Goal: Task Accomplishment & Management: Manage account settings

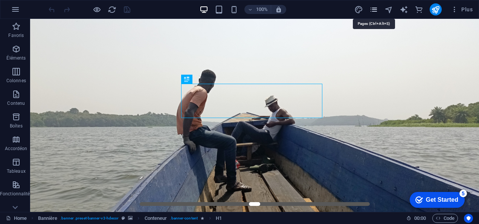
click at [375, 8] on icon "pages" at bounding box center [374, 9] width 9 height 9
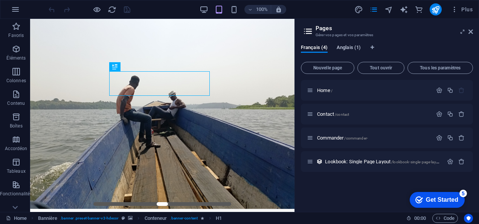
click at [348, 46] on span "Anglais (1)" at bounding box center [349, 48] width 24 height 11
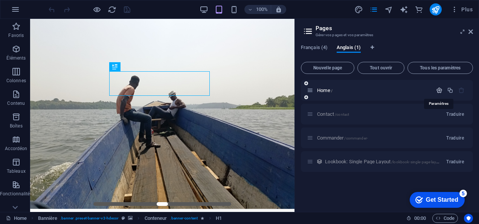
click at [439, 91] on icon "button" at bounding box center [439, 90] width 6 height 6
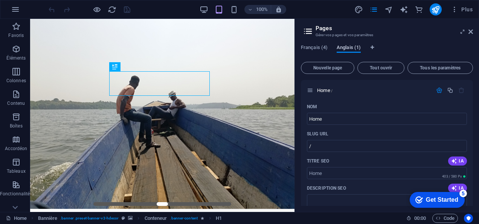
click at [347, 52] on button "Anglais (1)" at bounding box center [349, 48] width 24 height 8
click at [351, 44] on div "Français (4) Anglais (1) Nouvelle page Tout ouvrir Tous les paramètres Home / N…" at bounding box center [387, 124] width 184 height 173
click at [315, 46] on span "Français (4)" at bounding box center [314, 48] width 27 height 11
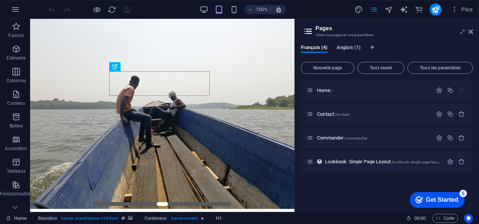
click at [346, 48] on span "Anglais (1)" at bounding box center [349, 48] width 24 height 11
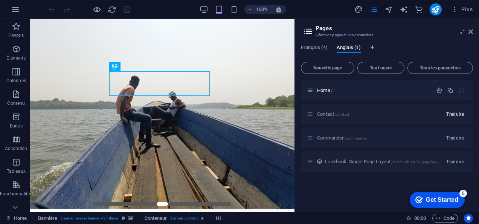
click at [453, 115] on span "Traduire" at bounding box center [456, 114] width 18 height 6
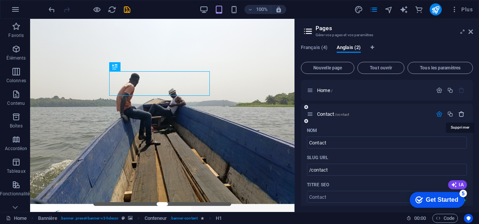
click at [463, 114] on icon "button" at bounding box center [462, 114] width 6 height 6
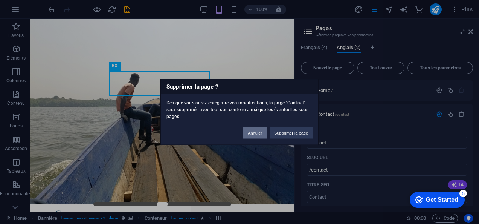
click at [260, 133] on button "Annuler" at bounding box center [254, 132] width 23 height 11
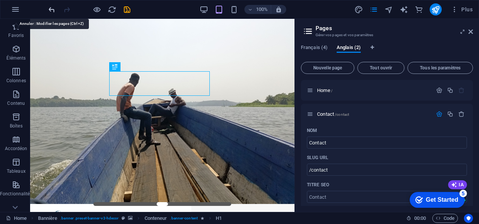
click at [50, 8] on icon "undo" at bounding box center [51, 9] width 9 height 9
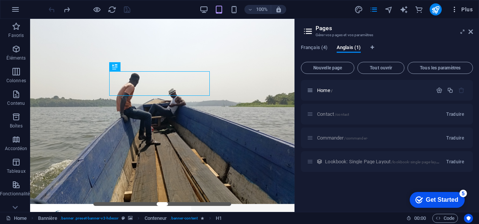
click at [460, 9] on span "Plus" at bounding box center [462, 10] width 22 height 8
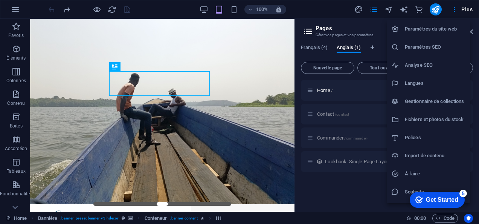
click at [447, 27] on h6 "Paramètres du site web" at bounding box center [435, 28] width 61 height 9
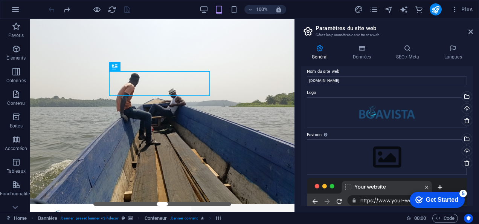
scroll to position [2, 0]
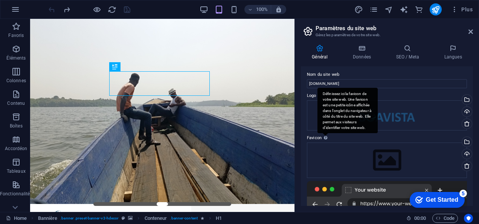
click at [325, 133] on div "Définissez ici la favicon de votre site web. Une favicon est une petite icône a…" at bounding box center [348, 110] width 60 height 45
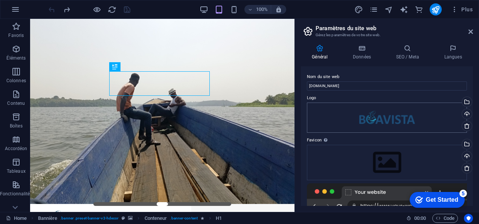
scroll to position [112, 0]
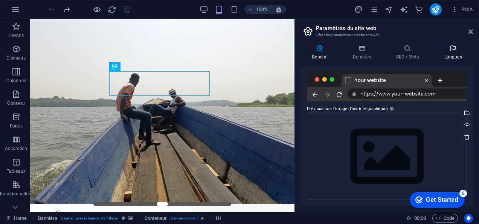
click at [454, 54] on h4 "Langues" at bounding box center [453, 52] width 40 height 16
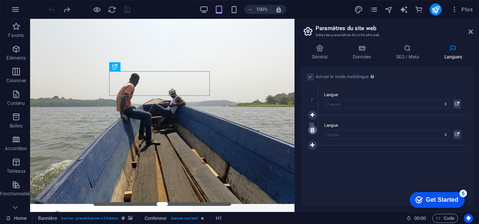
click at [313, 130] on icon at bounding box center [313, 129] width 4 height 5
click at [325, 52] on h4 "Général" at bounding box center [321, 52] width 41 height 16
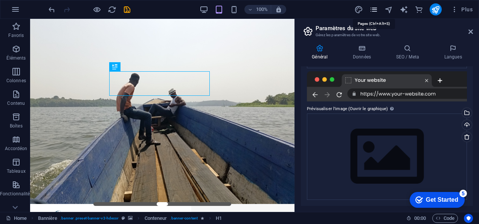
click at [372, 5] on icon "pages" at bounding box center [374, 9] width 9 height 9
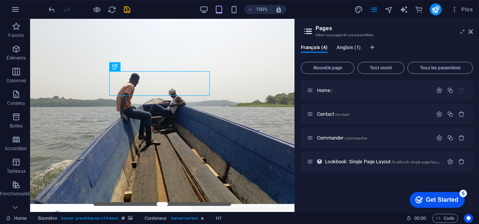
click at [354, 49] on span "Anglais (1)" at bounding box center [349, 48] width 24 height 11
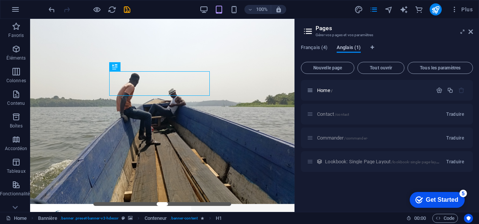
click at [354, 49] on span "Anglais (1)" at bounding box center [349, 48] width 24 height 11
click at [444, 68] on span "Tous les paramètres" at bounding box center [440, 68] width 59 height 5
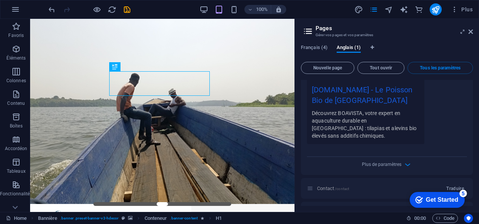
scroll to position [250, 0]
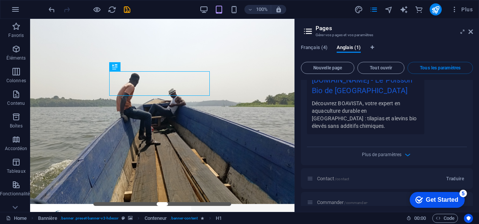
click at [413, 148] on div "Plus de paramètres" at bounding box center [387, 153] width 160 height 12
click at [392, 152] on span "Plus de paramètres" at bounding box center [382, 154] width 40 height 5
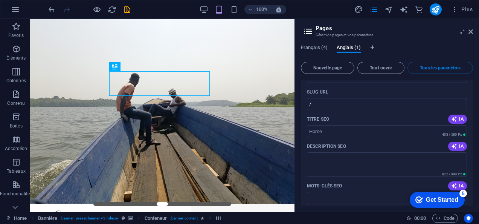
scroll to position [0, 0]
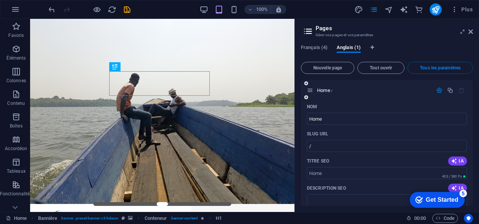
click at [308, 97] on icon at bounding box center [307, 97] width 4 height 5
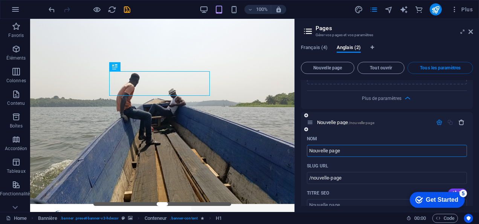
click at [461, 119] on icon "button" at bounding box center [462, 122] width 6 height 6
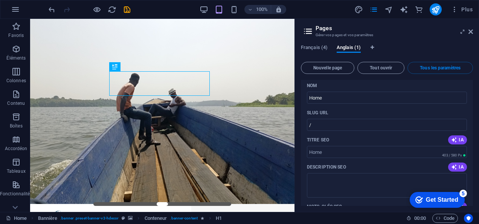
scroll to position [0, 0]
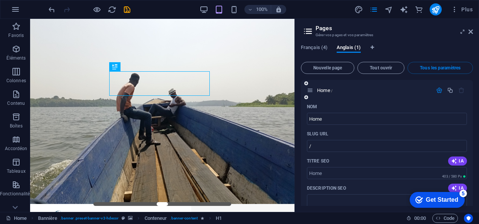
click at [437, 89] on icon "button" at bounding box center [439, 90] width 6 height 6
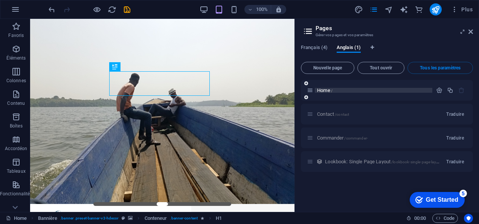
click at [334, 90] on p "Home /" at bounding box center [373, 90] width 113 height 5
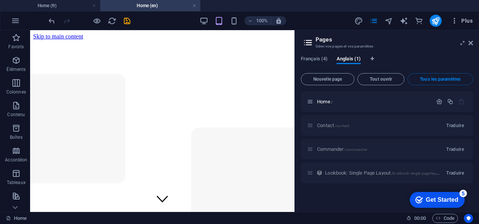
click at [460, 24] on button "Plus" at bounding box center [462, 21] width 28 height 12
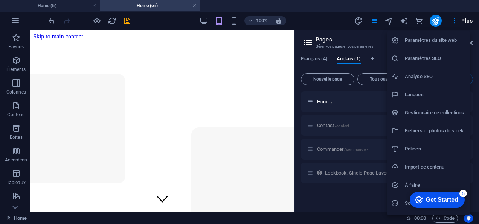
click at [425, 41] on h6 "Paramètres du site web" at bounding box center [435, 40] width 61 height 9
select select "50"
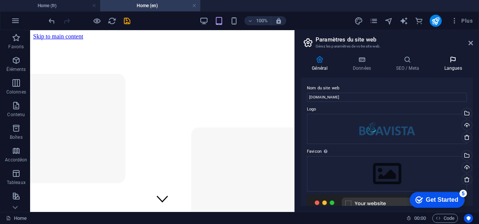
click at [456, 71] on h4 "Langues" at bounding box center [453, 64] width 40 height 16
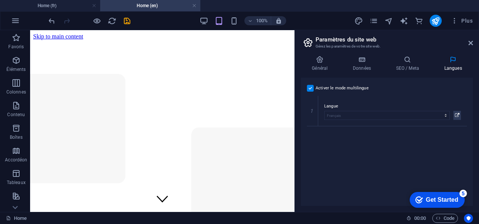
click at [311, 89] on label at bounding box center [310, 88] width 7 height 7
click at [0, 0] on input "Activer le mode multilingue Pour désactiver plusieurs langues, supprimez-les ju…" at bounding box center [0, 0] width 0 height 0
click at [328, 60] on icon at bounding box center [320, 60] width 38 height 8
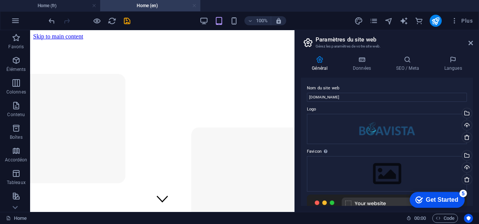
click at [195, 7] on link at bounding box center [194, 5] width 5 height 7
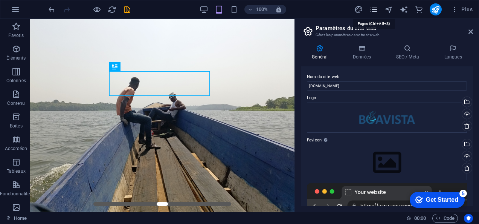
click at [377, 10] on icon "pages" at bounding box center [374, 9] width 9 height 9
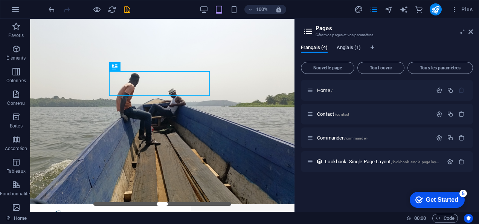
click at [352, 46] on span "Anglais (1)" at bounding box center [349, 48] width 24 height 11
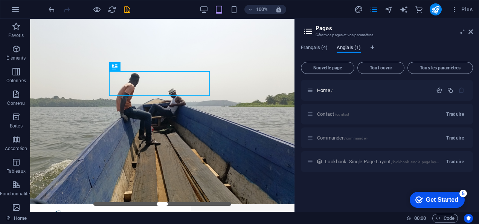
click at [352, 46] on span "Anglais (1)" at bounding box center [349, 48] width 24 height 11
click at [323, 90] on span "Home /" at bounding box center [324, 90] width 15 height 6
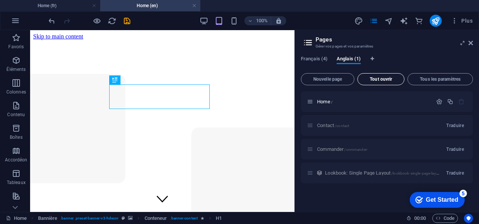
click at [380, 80] on span "Tout ouvrir" at bounding box center [381, 79] width 40 height 5
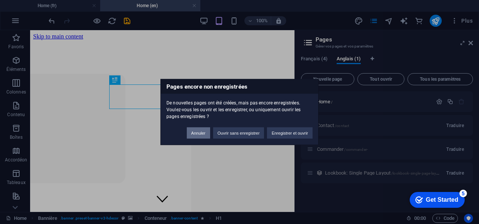
click at [198, 132] on button "Annuler" at bounding box center [198, 132] width 23 height 11
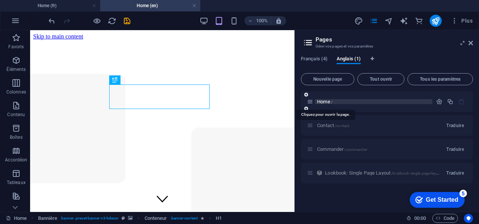
click at [329, 103] on span "Home /" at bounding box center [324, 102] width 15 height 6
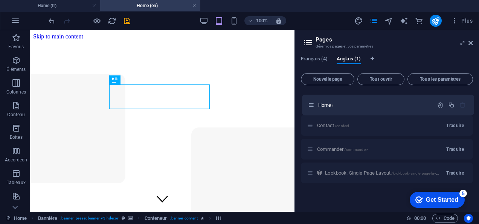
drag, startPoint x: 309, startPoint y: 103, endPoint x: 310, endPoint y: 109, distance: 5.8
click at [310, 109] on div "Home / Contact /contact Traduire Commander /commander- Traduire Lookbook: Singl…" at bounding box center [387, 125] width 172 height 68
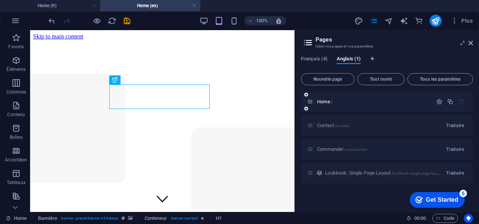
drag, startPoint x: 310, startPoint y: 109, endPoint x: 311, endPoint y: 103, distance: 6.0
click at [311, 103] on div "Home /" at bounding box center [387, 101] width 172 height 21
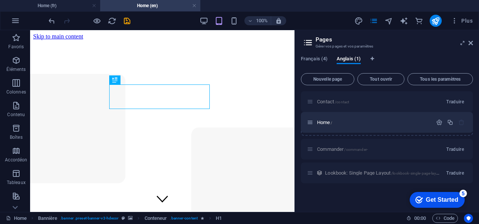
drag, startPoint x: 311, startPoint y: 103, endPoint x: 311, endPoint y: 126, distance: 23.7
click at [311, 126] on div "Home / Contact /contact Traduire Commander /commander- Traduire Lookbook: Singl…" at bounding box center [387, 137] width 172 height 92
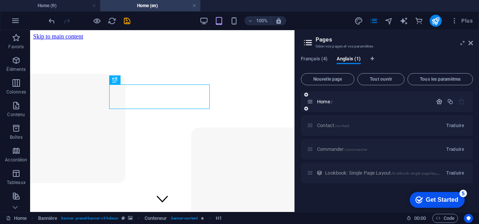
click at [439, 100] on icon "button" at bounding box center [439, 101] width 6 height 6
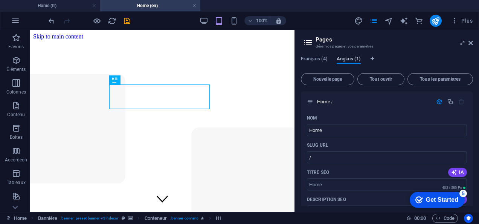
drag, startPoint x: 354, startPoint y: 61, endPoint x: 354, endPoint y: 57, distance: 3.8
click at [354, 57] on span "Anglais (1)" at bounding box center [349, 59] width 24 height 11
click at [317, 62] on span "Français (4)" at bounding box center [314, 59] width 27 height 11
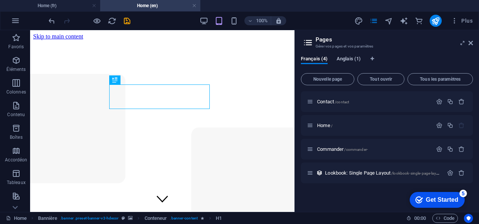
click at [347, 60] on span "Anglais (1)" at bounding box center [349, 59] width 24 height 11
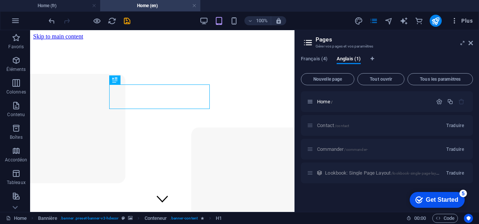
click at [455, 19] on icon "button" at bounding box center [455, 21] width 8 height 8
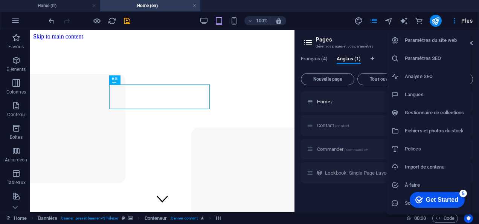
click at [427, 38] on h6 "Paramètres du site web" at bounding box center [435, 40] width 61 height 9
select select "50"
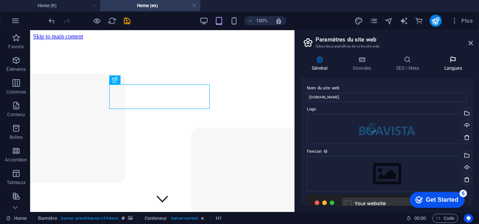
click at [460, 61] on icon at bounding box center [453, 60] width 40 height 8
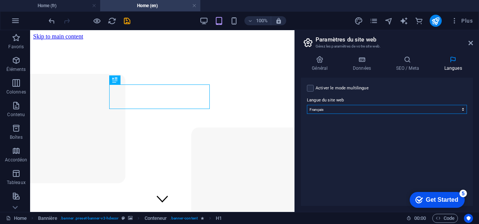
click at [353, 112] on select "Abkhazian Afar Afrikaans Akan Albanais Allemand Amharic Anglais Arabe Aragonese…" at bounding box center [387, 109] width 160 height 9
click at [307, 105] on select "Abkhazian Afar Afrikaans Akan Albanais Allemand Amharic Anglais Arabe Aragonese…" at bounding box center [387, 109] width 160 height 9
click at [320, 60] on icon at bounding box center [320, 60] width 38 height 8
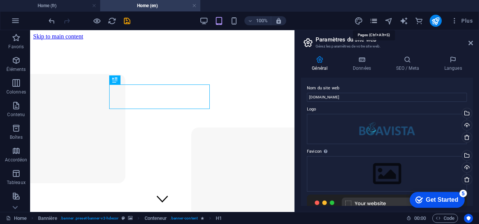
click at [373, 21] on icon "pages" at bounding box center [374, 21] width 9 height 9
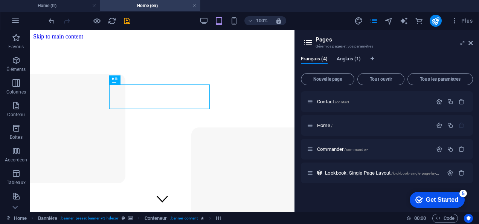
click at [345, 58] on span "Anglais (1)" at bounding box center [349, 59] width 24 height 11
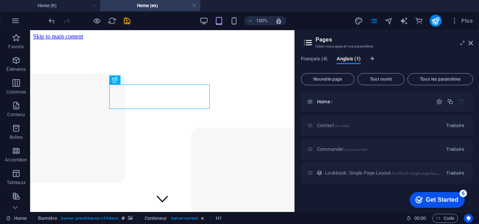
click at [398, 56] on div "Français (4) [DEMOGRAPHIC_DATA] (1)" at bounding box center [387, 63] width 172 height 14
click at [456, 25] on button "Plus" at bounding box center [462, 21] width 28 height 12
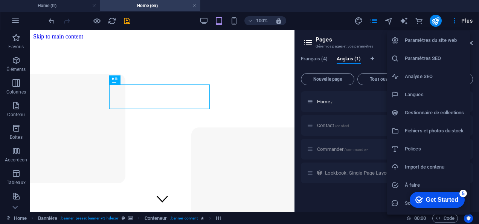
click at [444, 39] on h6 "Paramètres du site web" at bounding box center [435, 40] width 61 height 9
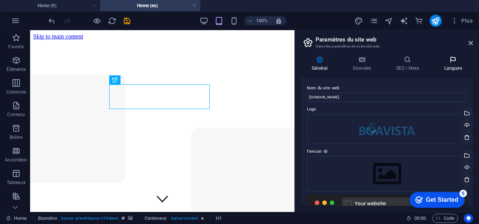
click at [450, 65] on h4 "Langues" at bounding box center [453, 64] width 40 height 16
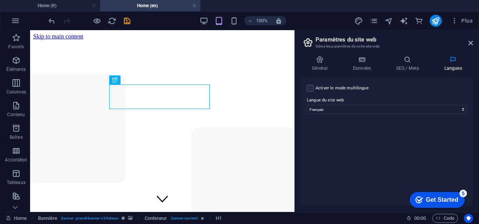
click at [468, 42] on h2 "Paramètres du site web" at bounding box center [395, 39] width 158 height 7
click at [471, 44] on icon at bounding box center [471, 43] width 5 height 6
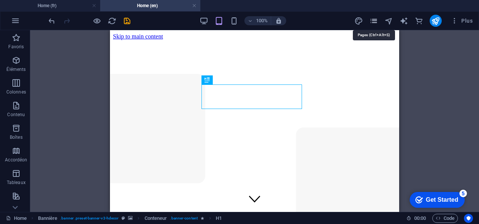
click at [373, 20] on icon "pages" at bounding box center [374, 21] width 9 height 9
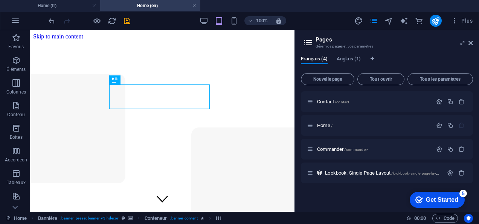
click at [308, 42] on icon at bounding box center [308, 42] width 11 height 11
click at [463, 45] on icon at bounding box center [463, 43] width 0 height 6
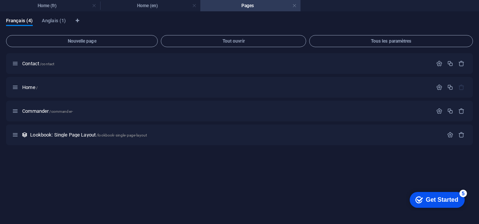
click at [68, 20] on div "Français (4) [DEMOGRAPHIC_DATA] (1)" at bounding box center [239, 25] width 467 height 14
click at [55, 20] on span "Anglais (1)" at bounding box center [54, 21] width 24 height 11
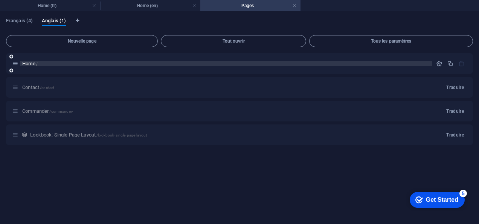
click at [341, 62] on p "Home /" at bounding box center [226, 63] width 408 height 5
click at [0, 0] on div "BOAVISTA Une entreprise ivoirienne spécialisée dans l’aquaculture durable, offr…" at bounding box center [0, 0] width 0 height 0
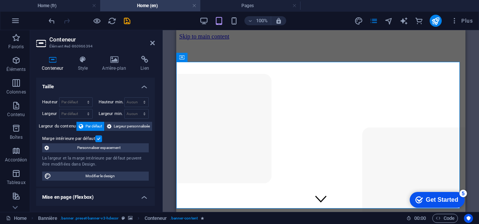
drag, startPoint x: 274, startPoint y: 84, endPoint x: 213, endPoint y: 85, distance: 61.8
click at [454, 17] on icon "button" at bounding box center [455, 21] width 8 height 8
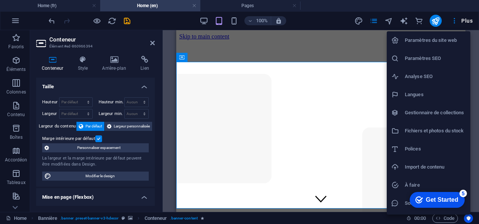
click at [443, 44] on h6 "Paramètres du site web" at bounding box center [435, 40] width 61 height 9
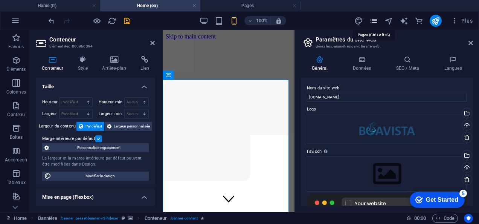
click at [377, 24] on icon "pages" at bounding box center [374, 21] width 9 height 9
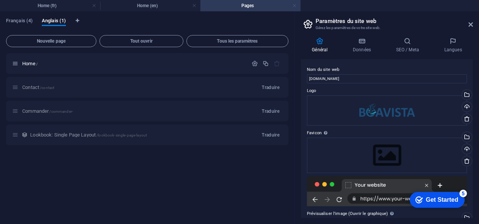
click at [294, 8] on link at bounding box center [294, 5] width 5 height 7
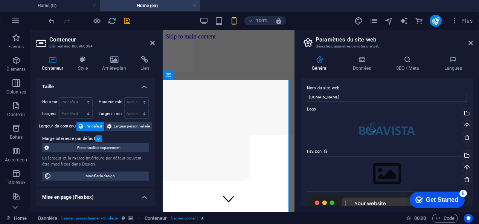
click at [194, 6] on link at bounding box center [194, 5] width 5 height 7
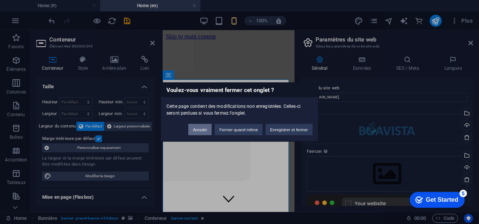
click at [206, 128] on button "Annuler" at bounding box center [199, 129] width 23 height 11
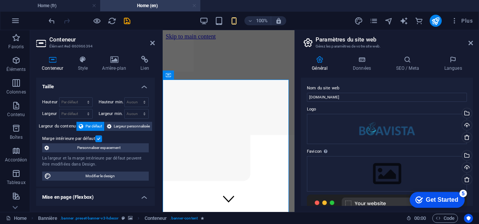
click at [194, 6] on link at bounding box center [194, 5] width 5 height 7
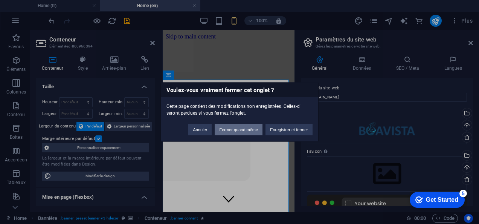
click at [243, 130] on button "Fermer quand même" at bounding box center [239, 129] width 48 height 11
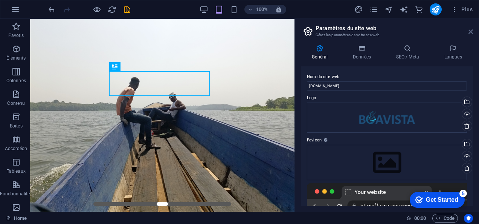
click at [471, 32] on icon at bounding box center [471, 32] width 5 height 6
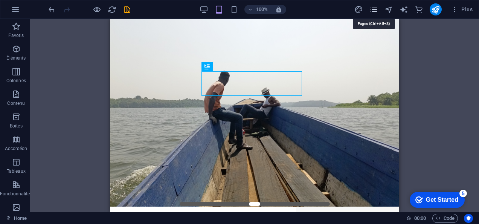
click at [372, 6] on icon "pages" at bounding box center [374, 9] width 9 height 9
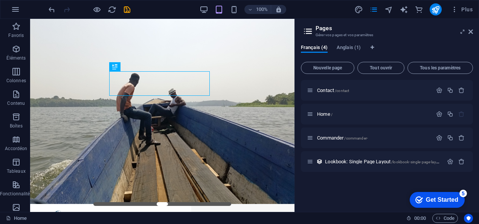
click at [353, 33] on h3 "Gérer vos pages et vos paramètres" at bounding box center [387, 35] width 142 height 7
click at [372, 47] on icon "Onglets langues" at bounding box center [372, 47] width 3 height 5
select select "50"
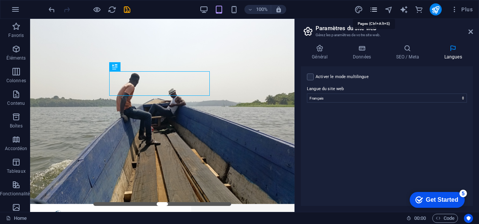
click at [371, 8] on icon "pages" at bounding box center [374, 9] width 9 height 9
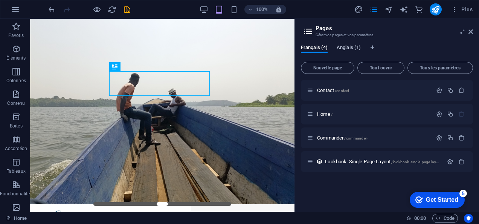
click at [355, 45] on span "Anglais (1)" at bounding box center [349, 48] width 24 height 11
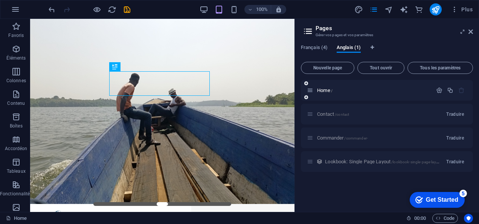
click at [460, 92] on icon "button" at bounding box center [462, 90] width 6 height 6
click at [456, 115] on span "Traduire" at bounding box center [456, 114] width 18 height 6
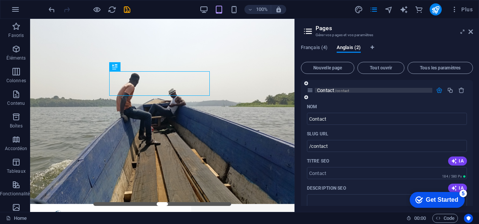
click at [331, 90] on span "Contact /contact" at bounding box center [333, 90] width 32 height 6
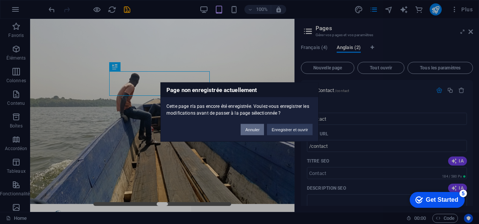
click at [250, 128] on button "Annuler" at bounding box center [252, 129] width 23 height 11
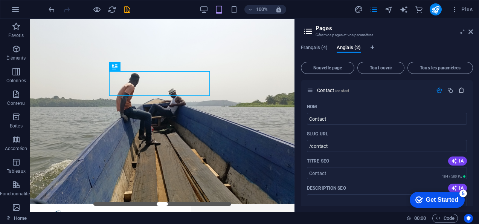
click at [463, 89] on icon "button" at bounding box center [462, 90] width 6 height 6
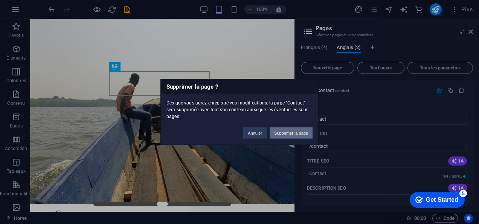
click at [302, 133] on button "Supprimer la page" at bounding box center [291, 132] width 43 height 11
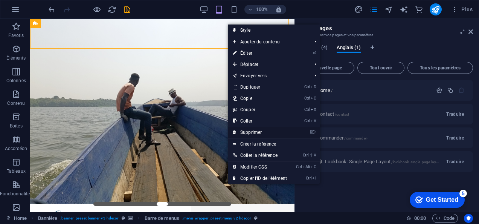
click at [273, 133] on link "⌦ Supprimer" at bounding box center [259, 132] width 63 height 11
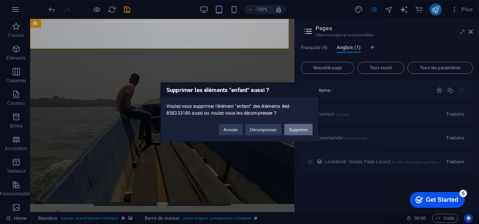
click at [305, 129] on button "Supprimer" at bounding box center [299, 129] width 28 height 11
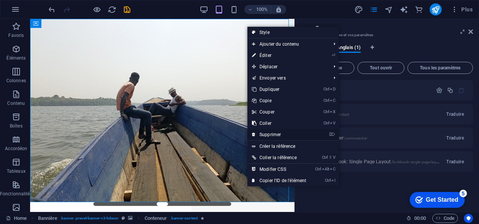
click at [288, 138] on link "⌦ Supprimer" at bounding box center [279, 134] width 63 height 11
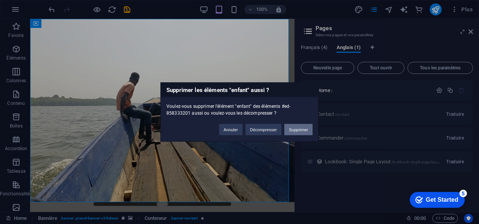
click at [299, 127] on button "Supprimer" at bounding box center [299, 129] width 28 height 11
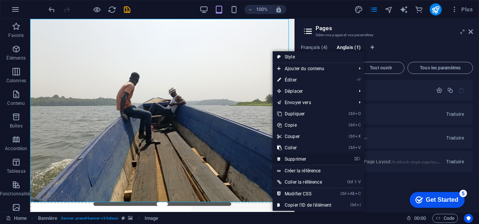
click at [296, 159] on link "⌦ Supprimer" at bounding box center [304, 158] width 63 height 11
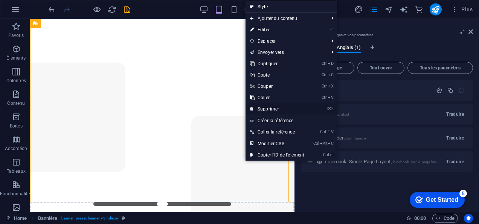
click at [282, 112] on link "⌦ Supprimer" at bounding box center [277, 108] width 63 height 11
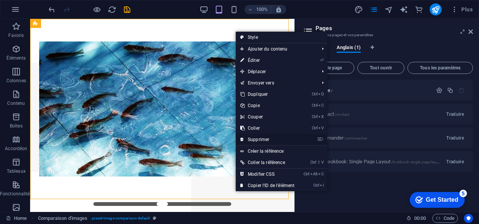
click at [277, 136] on link "⌦ Supprimer" at bounding box center [267, 139] width 63 height 11
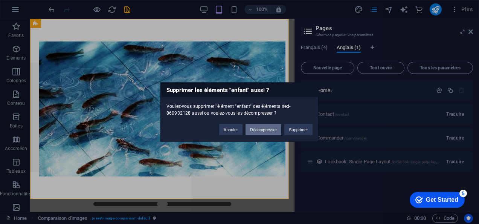
click at [272, 126] on button "Décompresser" at bounding box center [264, 129] width 36 height 11
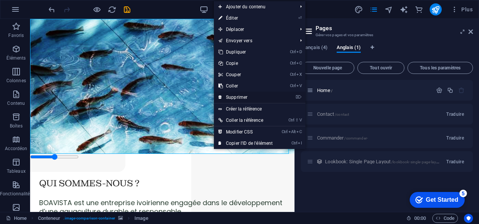
click at [247, 95] on link "⌦ Supprimer" at bounding box center [245, 97] width 63 height 11
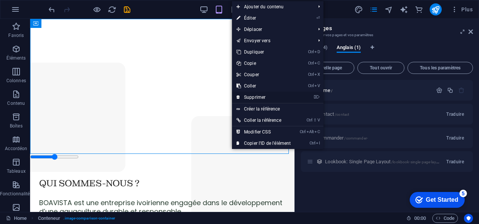
click at [260, 100] on link "⌦ Supprimer" at bounding box center [263, 97] width 63 height 11
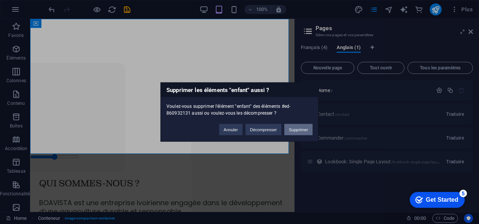
click at [297, 127] on button "Supprimer" at bounding box center [299, 129] width 28 height 11
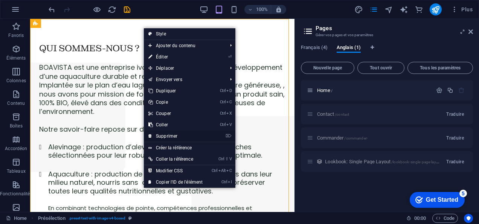
click at [176, 134] on link "⌦ Supprimer" at bounding box center [175, 135] width 63 height 11
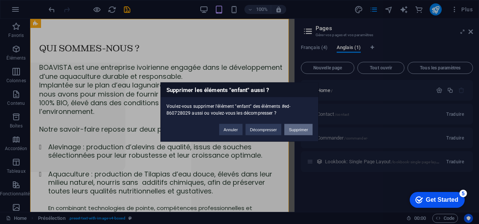
click at [298, 129] on button "Supprimer" at bounding box center [299, 129] width 28 height 11
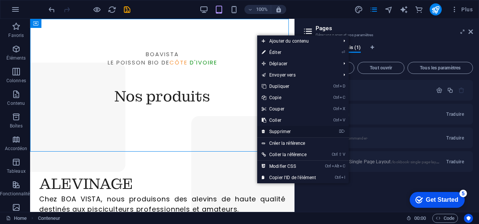
click at [299, 130] on link "⌦ Supprimer" at bounding box center [288, 131] width 63 height 11
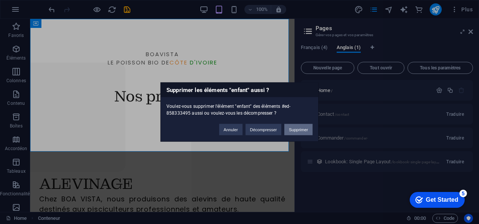
click at [300, 132] on button "Supprimer" at bounding box center [299, 129] width 28 height 11
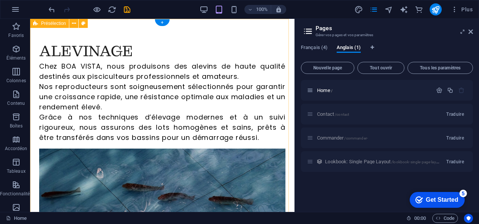
click at [264, 23] on div "ALEVINAGE Chez BOA VISTA, nous produisons des alevins de haute qualité destinés…" at bounding box center [162, 223] width 265 height 409
click at [75, 22] on icon at bounding box center [74, 24] width 4 height 8
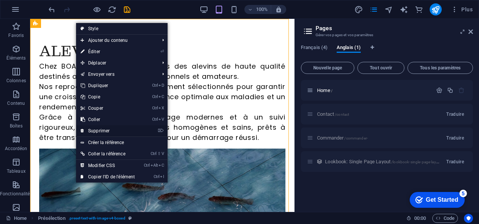
click at [112, 134] on link "⌦ Supprimer" at bounding box center [107, 130] width 63 height 11
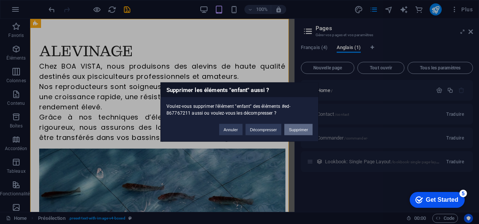
click at [307, 131] on button "Supprimer" at bounding box center [299, 129] width 28 height 11
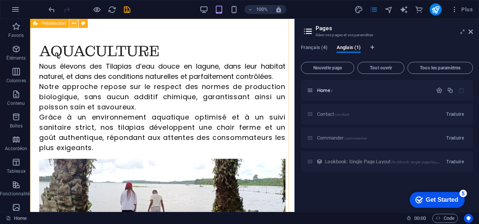
click at [73, 23] on icon at bounding box center [74, 24] width 4 height 8
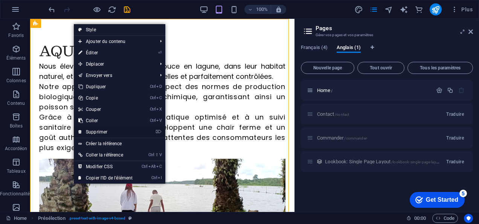
click at [112, 127] on link "⌦ Supprimer" at bounding box center [105, 131] width 63 height 11
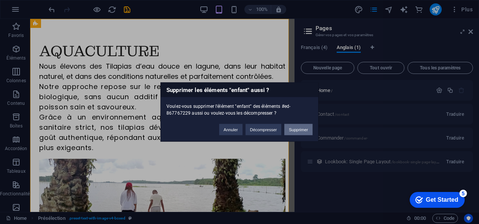
click at [301, 126] on button "Supprimer" at bounding box center [299, 129] width 28 height 11
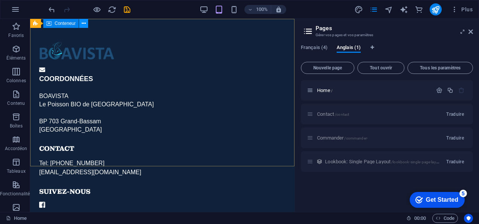
click at [84, 22] on icon at bounding box center [84, 24] width 4 height 8
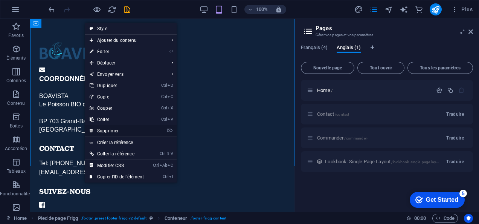
click at [126, 133] on link "⌦ Supprimer" at bounding box center [116, 130] width 63 height 11
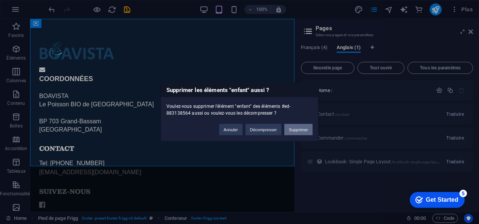
drag, startPoint x: 305, startPoint y: 126, endPoint x: 305, endPoint y: 130, distance: 3.8
click at [305, 130] on button "Supprimer" at bounding box center [299, 129] width 28 height 11
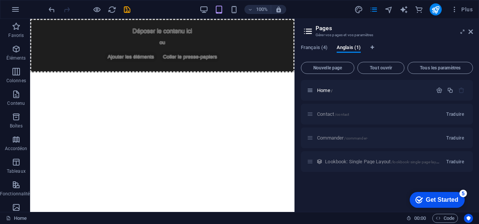
click at [305, 130] on div "Commander /commander- Traduire" at bounding box center [387, 137] width 172 height 21
click at [87, 26] on icon at bounding box center [87, 24] width 4 height 8
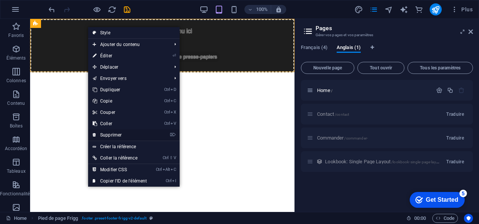
click at [128, 131] on link "⌦ Supprimer" at bounding box center [119, 134] width 63 height 11
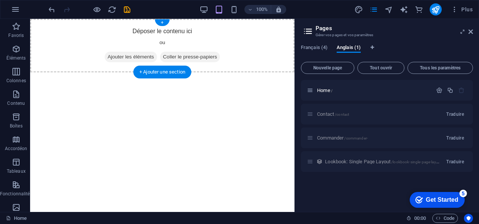
click at [57, 40] on div "Déposer le contenu ici ou Ajouter les éléments Coller le presse-papiers" at bounding box center [162, 46] width 265 height 54
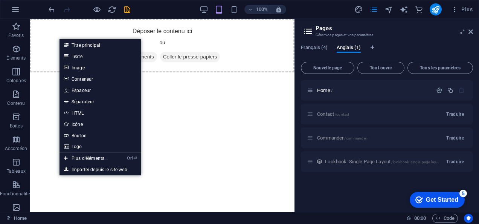
drag, startPoint x: 59, startPoint y: 38, endPoint x: 167, endPoint y: 100, distance: 124.7
click at [167, 72] on html "Skip to main content Déposer le contenu ici ou Ajouter les éléments Coller le p…" at bounding box center [162, 46] width 265 height 54
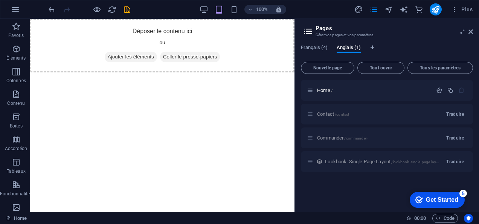
click at [220, 72] on html "Skip to main content Déposer le contenu ici ou Ajouter les éléments Coller le p…" at bounding box center [162, 46] width 265 height 54
drag, startPoint x: 220, startPoint y: 109, endPoint x: 157, endPoint y: 101, distance: 63.4
click at [157, 72] on html "Skip to main content Déposer le contenu ici ou Ajouter les éléments Coller le p…" at bounding box center [162, 46] width 265 height 54
click at [439, 90] on icon "button" at bounding box center [439, 90] width 6 height 6
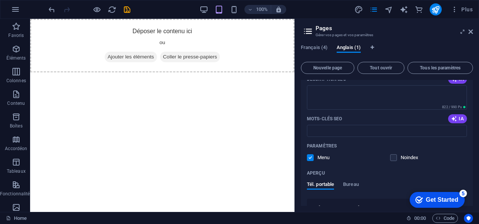
scroll to position [109, 0]
click at [309, 155] on label at bounding box center [310, 157] width 7 height 7
click at [0, 0] on input "checkbox" at bounding box center [0, 0] width 0 height 0
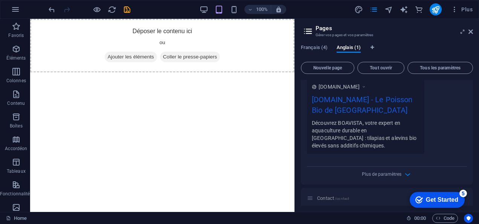
scroll to position [233, 0]
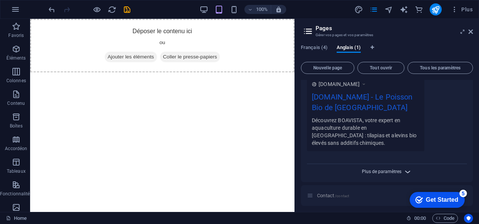
click at [390, 169] on span "Plus de paramètres" at bounding box center [382, 171] width 40 height 5
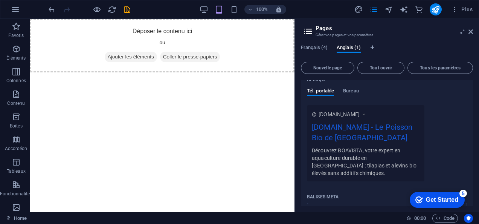
scroll to position [201, 0]
click at [367, 113] on icon at bounding box center [363, 116] width 5 height 8
click at [416, 167] on div "Découvrez BOAVISTA, votre expert en aquaculture durable en [GEOGRAPHIC_DATA] : …" at bounding box center [366, 162] width 108 height 31
click at [365, 133] on div "[DOMAIN_NAME] - Le Poisson Bio de [GEOGRAPHIC_DATA]" at bounding box center [366, 134] width 108 height 25
click at [360, 115] on span "[DOMAIN_NAME]" at bounding box center [339, 116] width 41 height 8
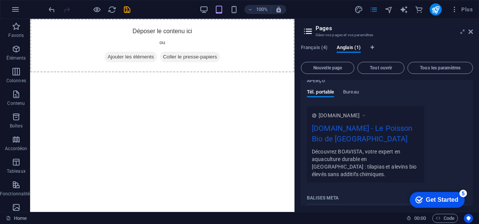
click at [409, 169] on div "Découvrez BOAVISTA, votre expert en aquaculture durable en [GEOGRAPHIC_DATA] : …" at bounding box center [366, 162] width 108 height 31
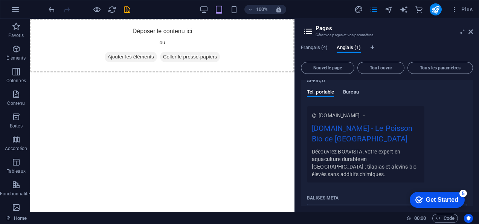
click at [349, 92] on span "Bureau" at bounding box center [351, 92] width 16 height 11
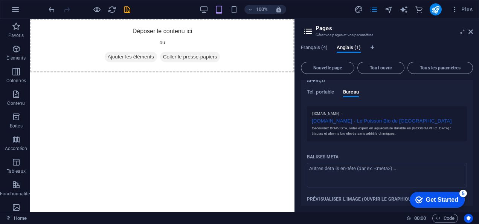
click at [409, 131] on div "Découvrez BOAVISTA, votre expert en aquaculture durable en [GEOGRAPHIC_DATA] : …" at bounding box center [387, 131] width 150 height 11
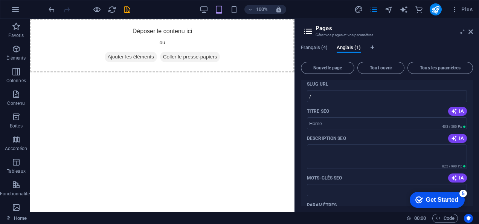
scroll to position [0, 0]
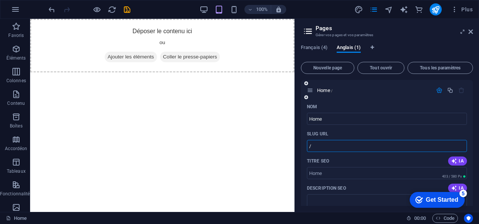
click at [346, 143] on input "/" at bounding box center [387, 146] width 160 height 12
click at [322, 149] on input "/" at bounding box center [387, 146] width 160 height 12
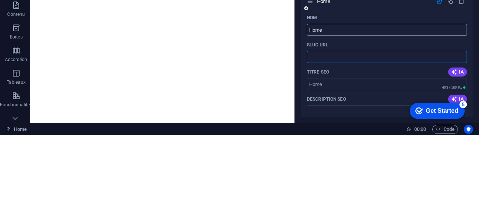
click at [386, 119] on input "Home" at bounding box center [387, 119] width 160 height 12
click at [385, 116] on input "Home" at bounding box center [387, 119] width 160 height 12
type input "H"
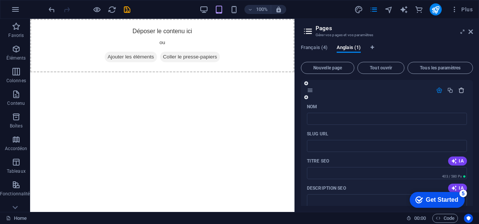
click at [461, 90] on icon "button" at bounding box center [462, 90] width 6 height 6
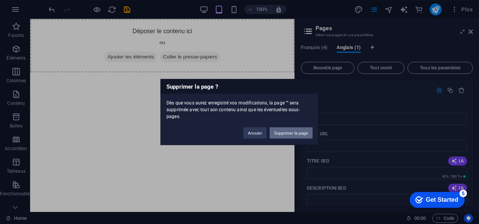
click at [306, 130] on button "Supprimer la page" at bounding box center [291, 132] width 43 height 11
type input "Home"
type input "/"
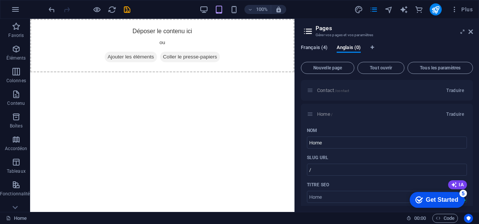
click at [321, 47] on span "Français (4)" at bounding box center [314, 48] width 27 height 11
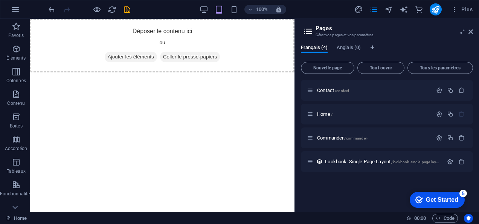
click at [340, 43] on div "Français (4) Anglais (0) Nouvelle page Tout ouvrir Tous les paramètres Contact …" at bounding box center [387, 124] width 184 height 173
click at [343, 48] on span "Anglais (0)" at bounding box center [349, 48] width 24 height 11
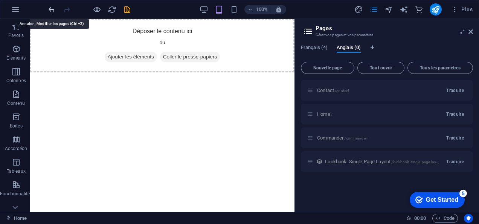
click at [52, 6] on icon "undo" at bounding box center [51, 9] width 9 height 9
click at [51, 10] on icon "undo" at bounding box center [51, 9] width 9 height 9
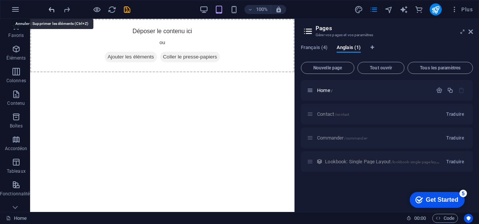
click at [51, 10] on icon "undo" at bounding box center [51, 9] width 9 height 9
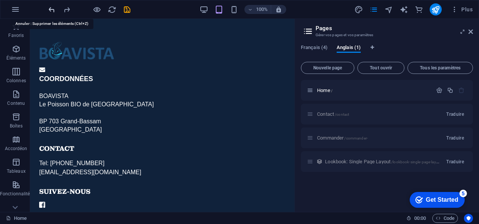
click at [51, 10] on icon "undo" at bounding box center [51, 9] width 9 height 9
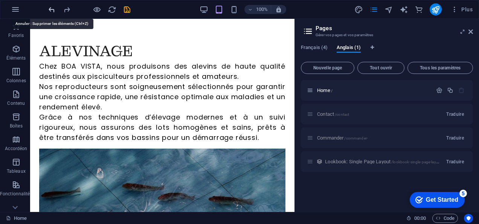
click at [51, 10] on icon "undo" at bounding box center [51, 9] width 9 height 9
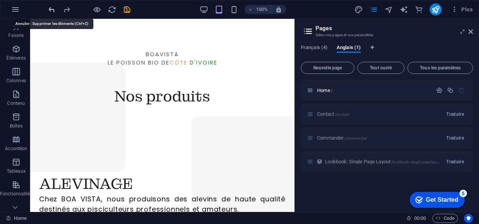
click at [51, 10] on icon "undo" at bounding box center [51, 9] width 9 height 9
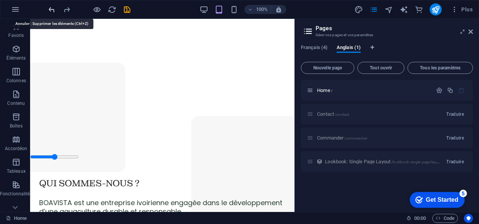
click at [51, 10] on icon "undo" at bounding box center [51, 9] width 9 height 9
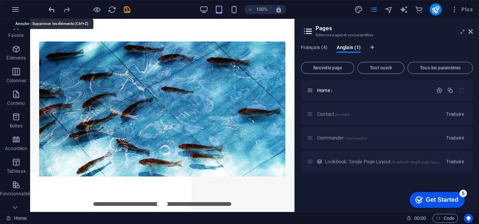
click at [51, 10] on icon "undo" at bounding box center [51, 9] width 9 height 9
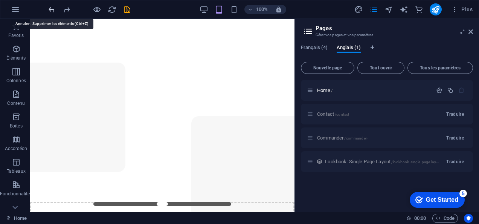
click at [51, 10] on icon "undo" at bounding box center [51, 9] width 9 height 9
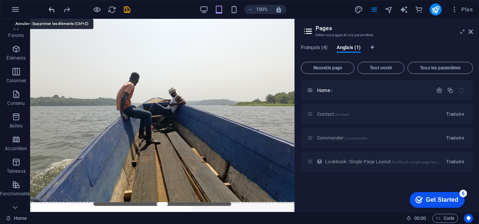
click at [51, 10] on icon "undo" at bounding box center [51, 9] width 9 height 9
click at [51, 9] on icon "undo" at bounding box center [51, 9] width 9 height 9
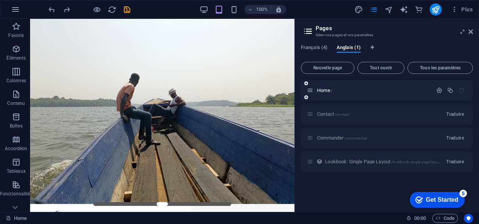
click at [436, 95] on div "Home /" at bounding box center [387, 90] width 172 height 21
click at [440, 90] on icon "button" at bounding box center [439, 90] width 6 height 6
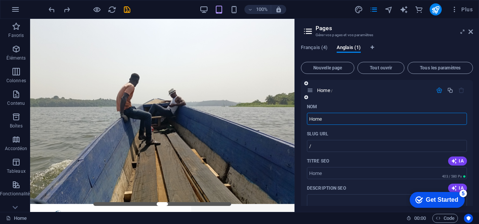
click at [350, 121] on input "Home" at bounding box center [387, 119] width 160 height 12
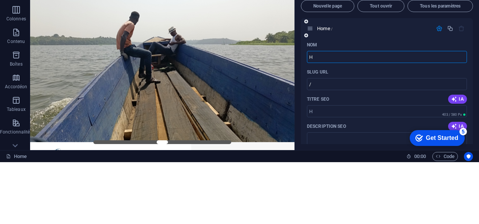
type input "H"
click at [345, 157] on div "Titre SEO IA" at bounding box center [387, 161] width 160 height 12
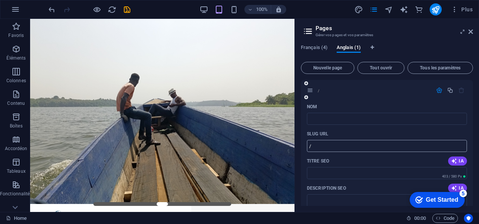
click at [320, 147] on input "/" at bounding box center [387, 146] width 160 height 12
click at [459, 90] on icon "button" at bounding box center [462, 90] width 6 height 6
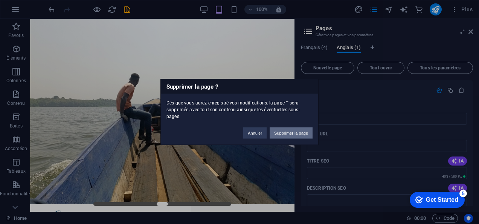
click at [306, 127] on button "Supprimer la page" at bounding box center [291, 132] width 43 height 11
type input "Home"
type input "/"
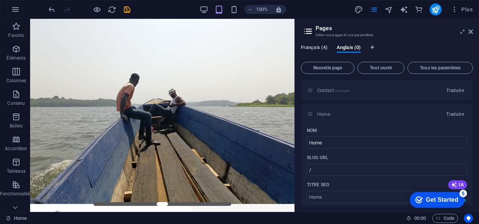
click at [311, 48] on span "Français (4)" at bounding box center [314, 48] width 27 height 11
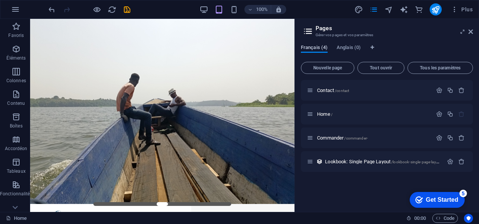
click at [311, 48] on span "Français (4)" at bounding box center [314, 48] width 27 height 11
click at [470, 30] on icon at bounding box center [471, 32] width 5 height 6
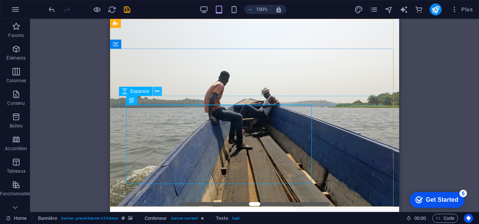
click at [158, 90] on icon at bounding box center [157, 91] width 4 height 8
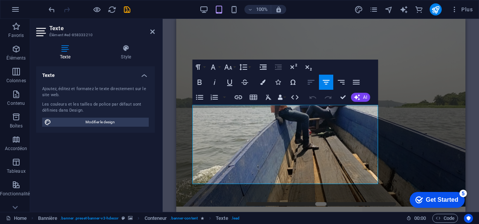
click at [312, 78] on icon "button" at bounding box center [311, 82] width 9 height 9
click at [324, 80] on icon "button" at bounding box center [326, 82] width 7 height 5
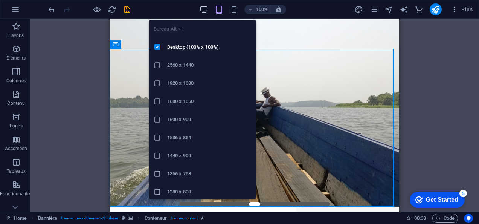
click at [205, 12] on icon "button" at bounding box center [204, 9] width 9 height 9
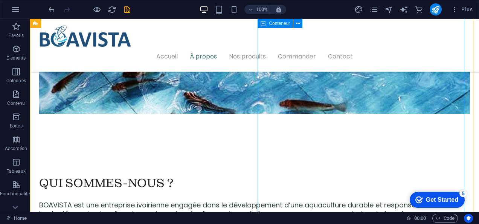
scroll to position [499, 0]
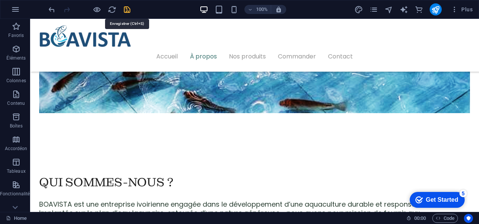
click at [125, 12] on icon "save" at bounding box center [127, 9] width 9 height 9
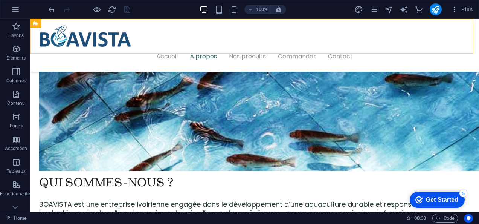
click at [328, 25] on div "Accueil À propos Nos produits Commander Contact" at bounding box center [254, 45] width 449 height 53
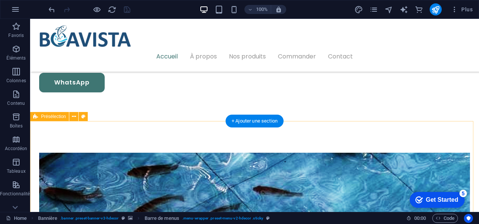
scroll to position [325, 0]
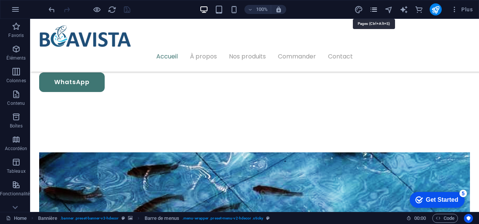
click at [375, 7] on icon "pages" at bounding box center [374, 9] width 9 height 9
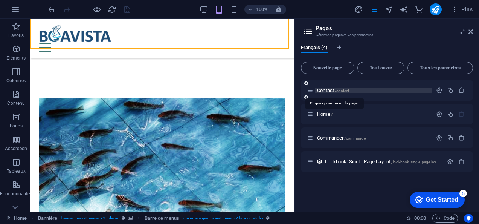
click at [337, 89] on span "/contact" at bounding box center [342, 91] width 14 height 4
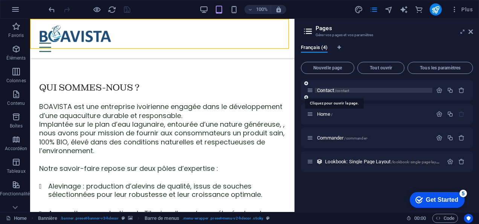
scroll to position [0, 0]
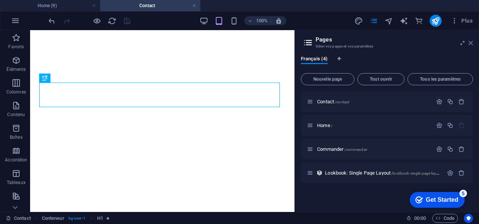
click at [471, 44] on icon at bounding box center [471, 43] width 5 height 6
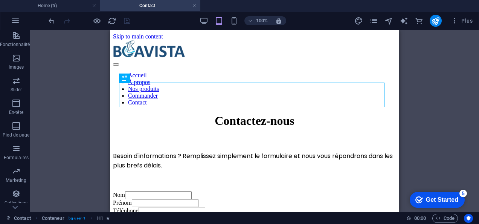
scroll to position [180, 0]
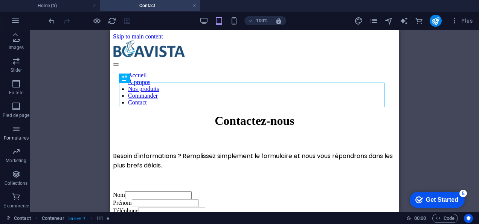
click at [16, 138] on p "Formulaires" at bounding box center [16, 138] width 25 height 6
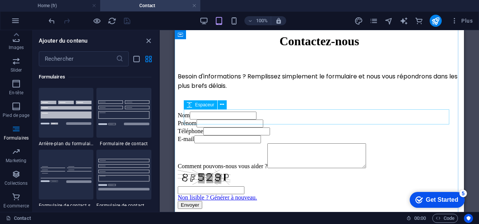
scroll to position [0, 0]
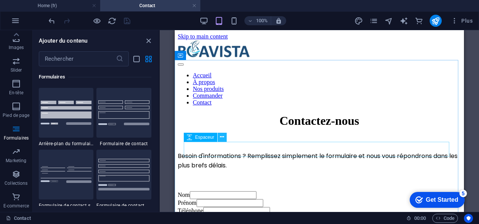
click at [222, 138] on icon at bounding box center [222, 137] width 4 height 8
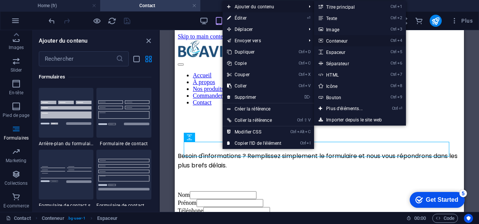
click at [347, 39] on link "Ctrl 4 Conteneur" at bounding box center [346, 40] width 64 height 11
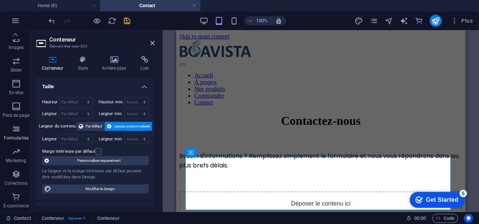
click at [13, 133] on icon "button" at bounding box center [16, 128] width 9 height 9
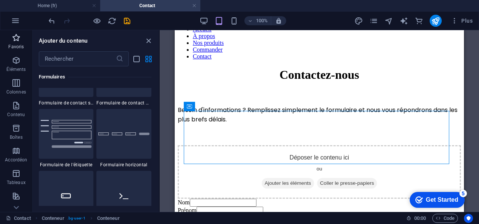
click at [22, 40] on span "Favoris" at bounding box center [16, 42] width 32 height 18
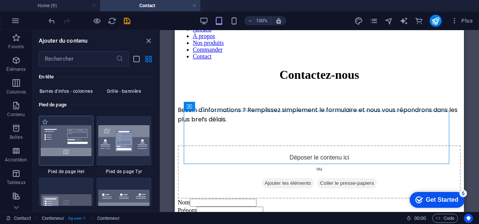
scroll to position [4961, 0]
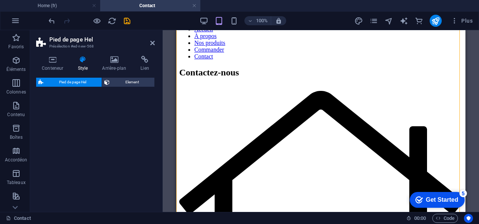
select select "%"
select select "rem"
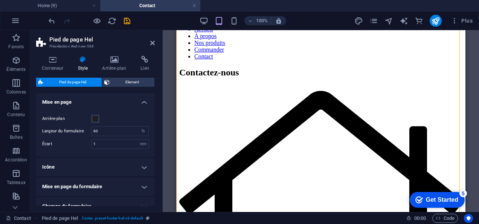
scroll to position [826, 0]
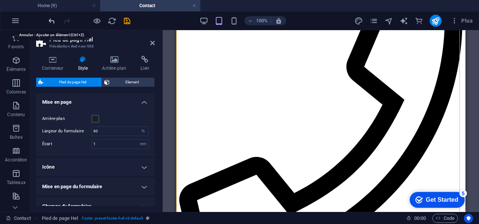
click at [50, 21] on icon "undo" at bounding box center [51, 21] width 9 height 9
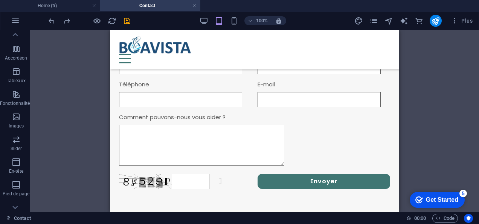
scroll to position [132, 0]
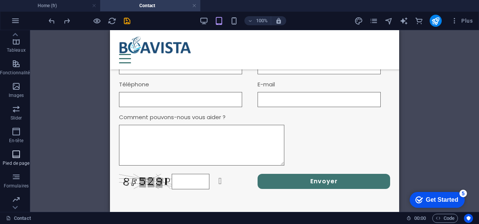
click at [17, 153] on icon "button" at bounding box center [16, 154] width 9 height 9
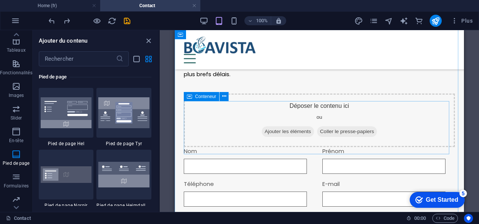
scroll to position [56, 0]
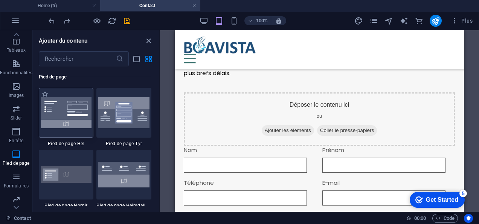
click at [64, 123] on img at bounding box center [66, 112] width 51 height 31
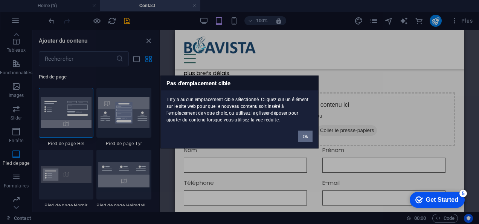
click at [305, 139] on button "Ok" at bounding box center [306, 136] width 14 height 11
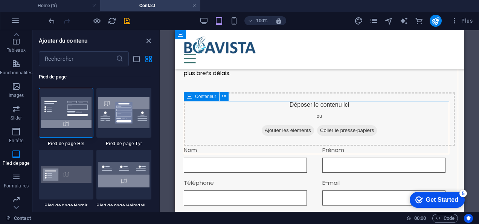
click at [190, 133] on div "Déposer le contenu ici ou Ajouter les éléments Coller le presse-papiers" at bounding box center [319, 119] width 271 height 54
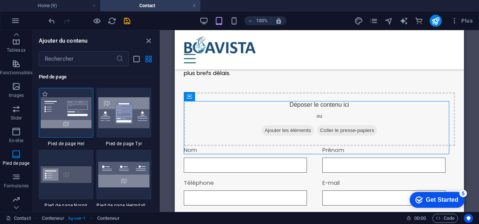
click at [68, 117] on img at bounding box center [66, 112] width 51 height 31
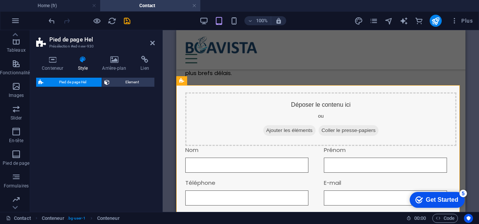
select select "%"
select select "rem"
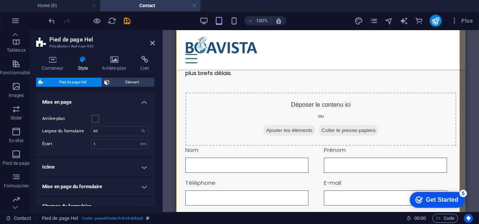
scroll to position [410, 0]
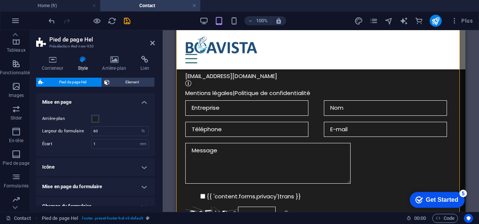
click at [68, 117] on div "Pied de page Hel Présélection #ed-new-930 Conteneur Style Arrière-plan Lien Tai…" at bounding box center [254, 121] width 449 height 182
click at [152, 45] on icon at bounding box center [152, 43] width 5 height 6
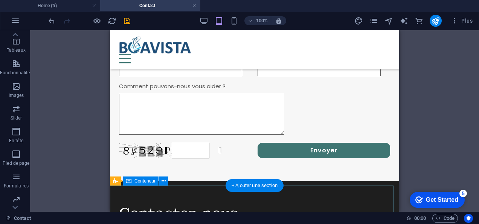
scroll to position [184, 0]
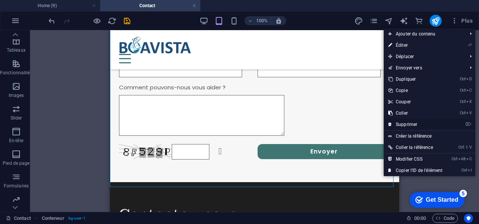
click at [415, 121] on link "⌦ Supprimer" at bounding box center [415, 124] width 63 height 11
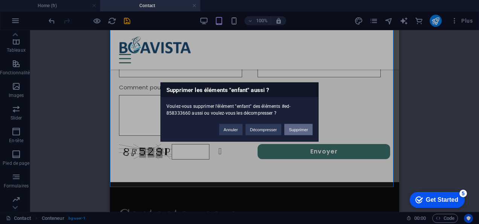
click at [302, 127] on button "Supprimer" at bounding box center [299, 129] width 28 height 11
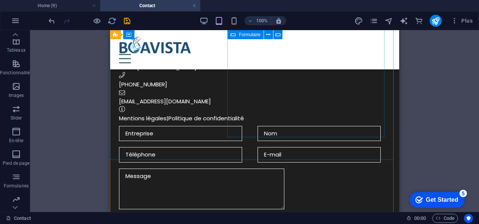
scroll to position [0, 0]
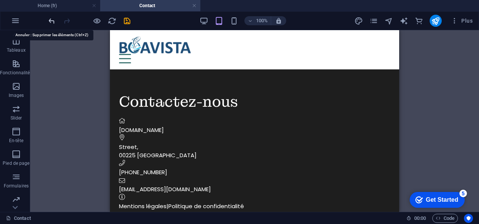
click at [50, 21] on icon "undo" at bounding box center [51, 21] width 9 height 9
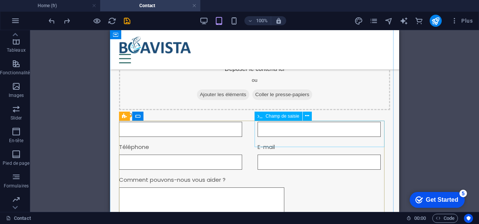
scroll to position [92, 0]
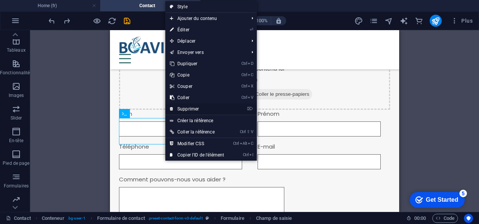
click at [197, 110] on link "⌦ Supprimer" at bounding box center [196, 108] width 63 height 11
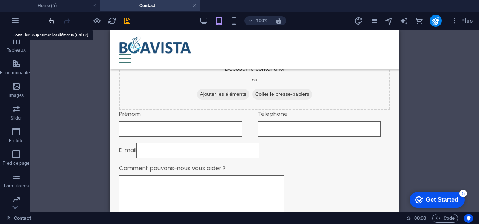
click at [51, 20] on icon "undo" at bounding box center [51, 21] width 9 height 9
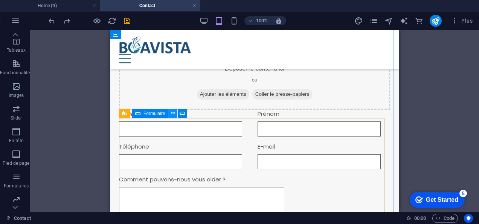
click at [173, 113] on icon at bounding box center [173, 113] width 4 height 8
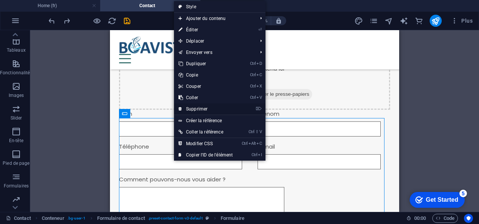
click at [205, 110] on link "⌦ Supprimer" at bounding box center [205, 108] width 63 height 11
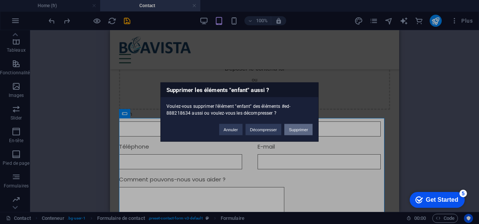
click at [305, 128] on button "Supprimer" at bounding box center [299, 129] width 28 height 11
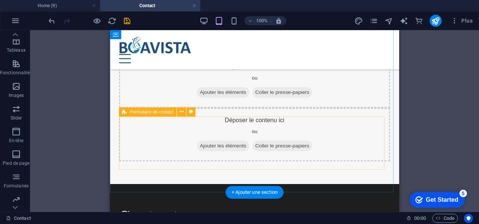
scroll to position [93, 0]
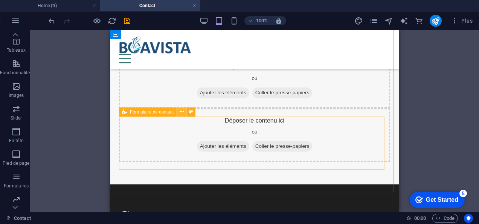
click at [182, 112] on icon at bounding box center [182, 112] width 4 height 8
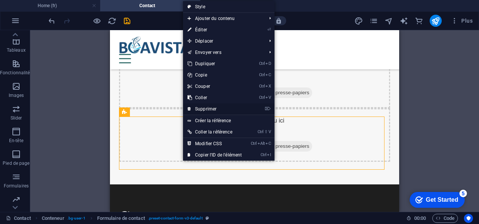
click at [220, 109] on link "⌦ Supprimer" at bounding box center [214, 108] width 63 height 11
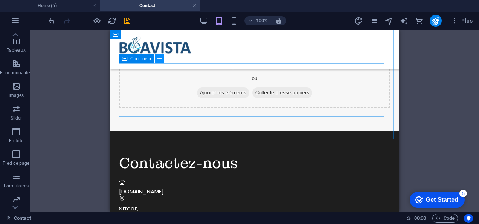
click at [161, 62] on icon at bounding box center [160, 59] width 4 height 8
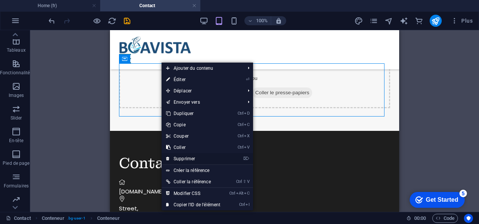
click at [197, 158] on link "⌦ Supprimer" at bounding box center [193, 158] width 63 height 11
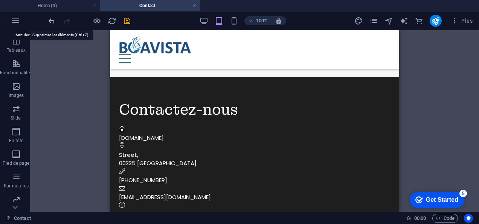
click at [54, 22] on icon "undo" at bounding box center [51, 21] width 9 height 9
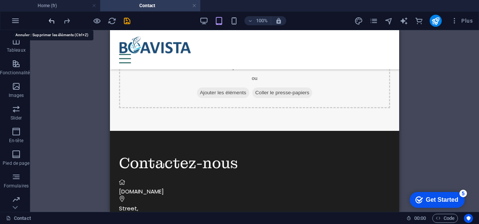
click at [54, 22] on icon "undo" at bounding box center [51, 21] width 9 height 9
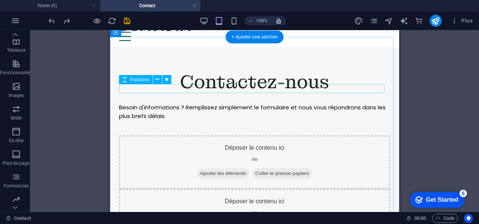
scroll to position [20, 0]
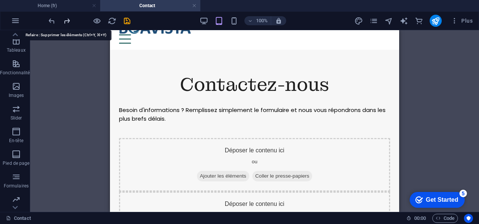
click at [68, 21] on icon "redo" at bounding box center [67, 21] width 9 height 9
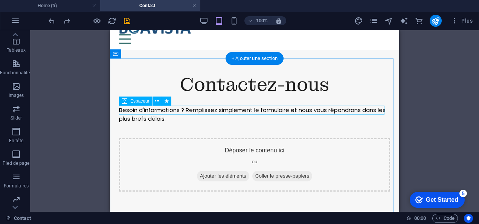
scroll to position [0, 0]
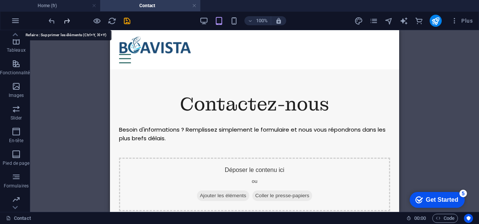
click at [69, 22] on icon "redo" at bounding box center [67, 21] width 9 height 9
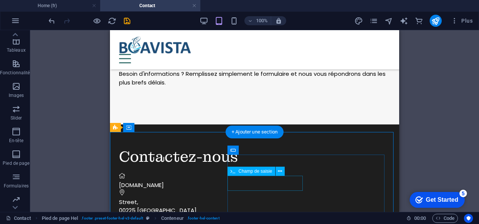
scroll to position [47, 0]
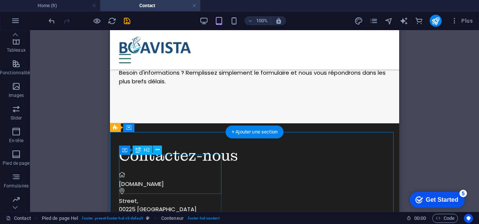
click at [173, 165] on div "Contactez-nous" at bounding box center [254, 156] width 271 height 20
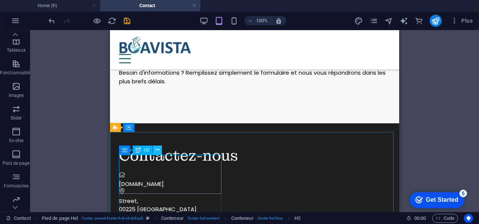
click at [161, 150] on button at bounding box center [157, 149] width 9 height 9
click at [160, 152] on button at bounding box center [157, 149] width 9 height 9
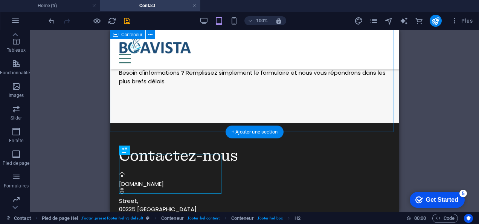
scroll to position [0, 0]
